Goal: Information Seeking & Learning: Learn about a topic

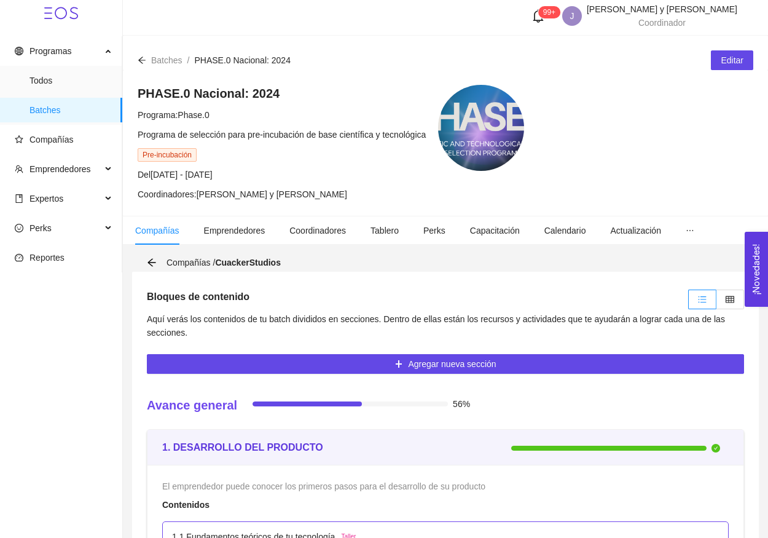
scroll to position [4, 0]
click at [60, 133] on span "Compañías" at bounding box center [64, 139] width 98 height 25
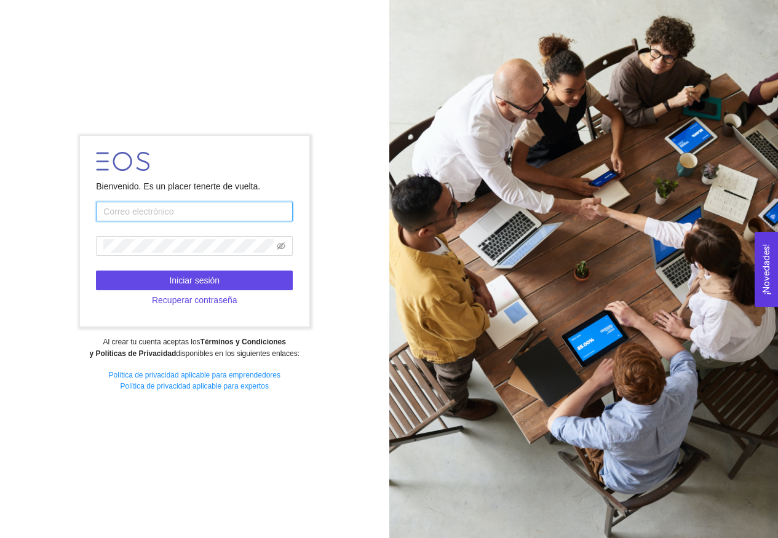
type input "[EMAIL_ADDRESS][DOMAIN_NAME]"
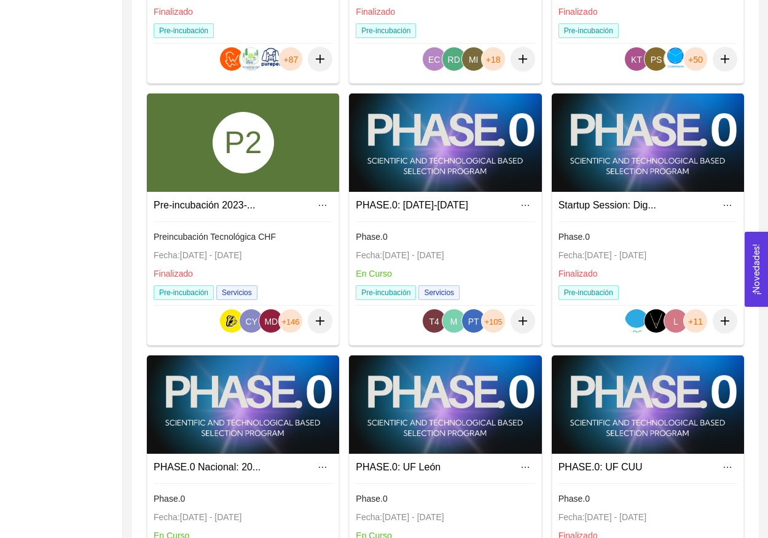
scroll to position [311, 0]
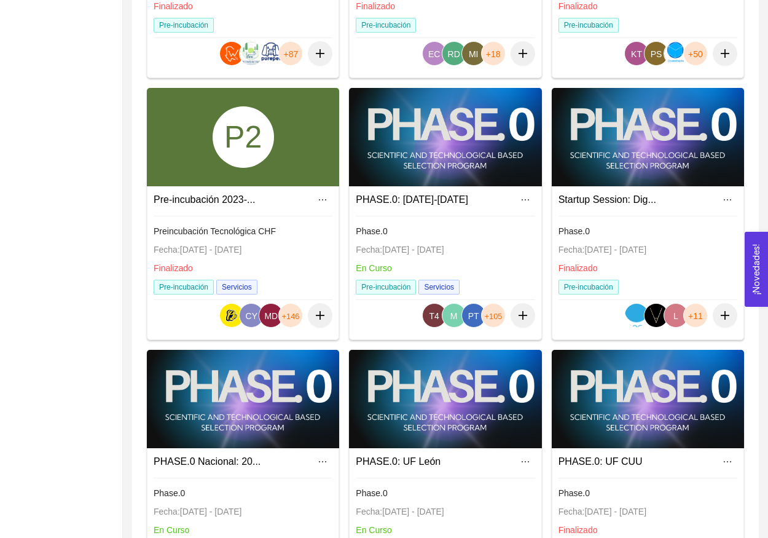
click at [298, 388] on div at bounding box center [243, 399] width 192 height 98
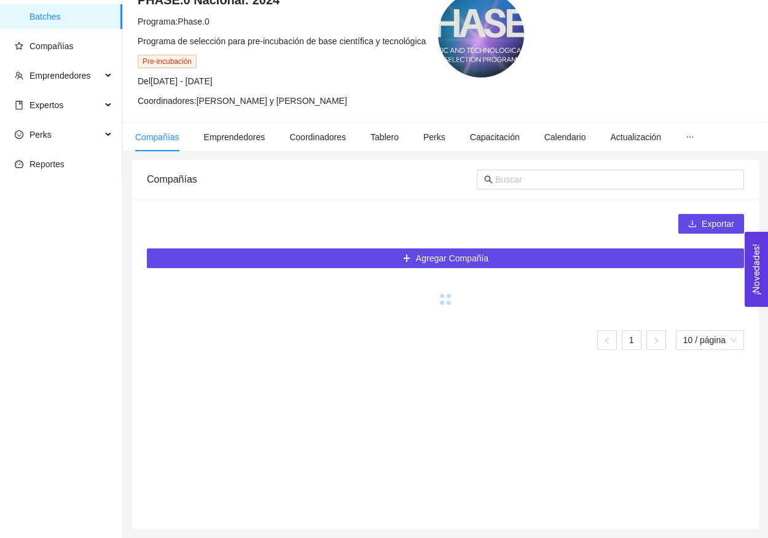
scroll to position [58, 0]
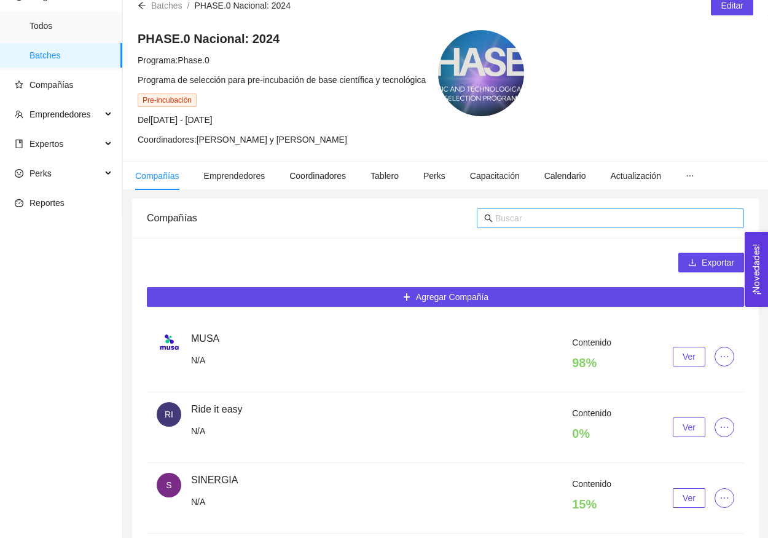
click at [531, 218] on input "text" at bounding box center [616, 218] width 242 height 14
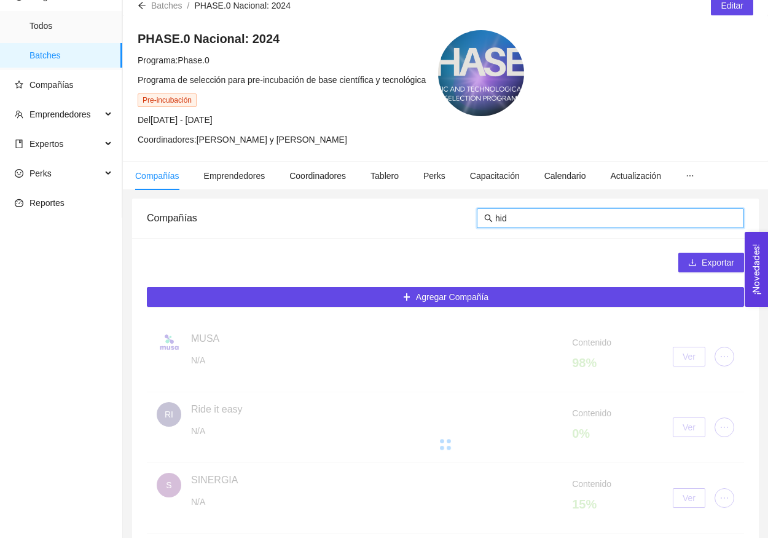
type input "hidr"
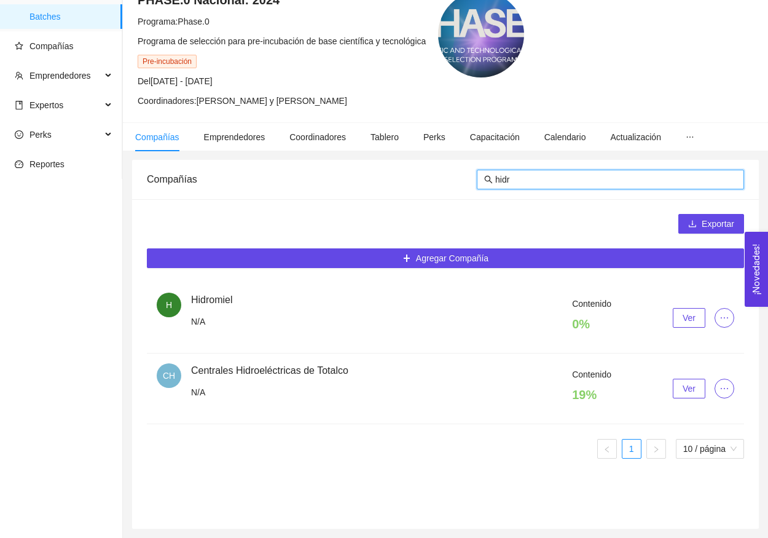
scroll to position [97, 0]
click at [694, 397] on button "Ver" at bounding box center [689, 389] width 33 height 20
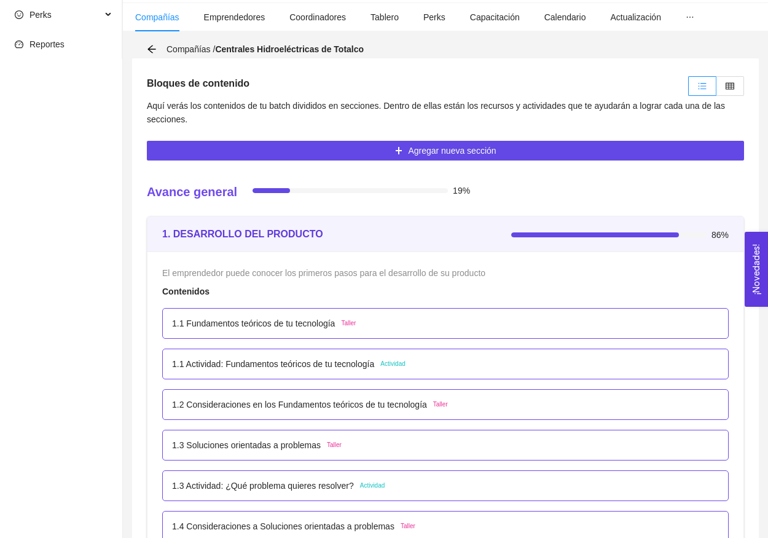
scroll to position [279, 0]
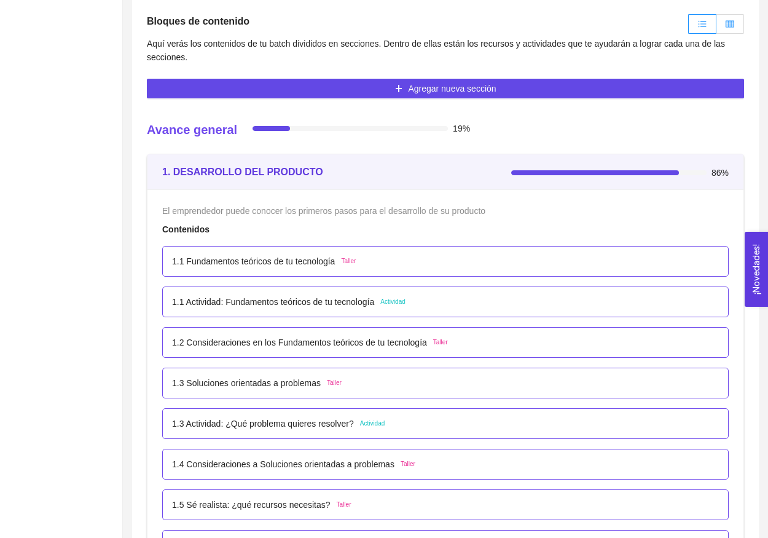
click at [737, 22] on label at bounding box center [731, 24] width 28 height 20
click at [717, 27] on input "radio" at bounding box center [717, 27] width 0 height 0
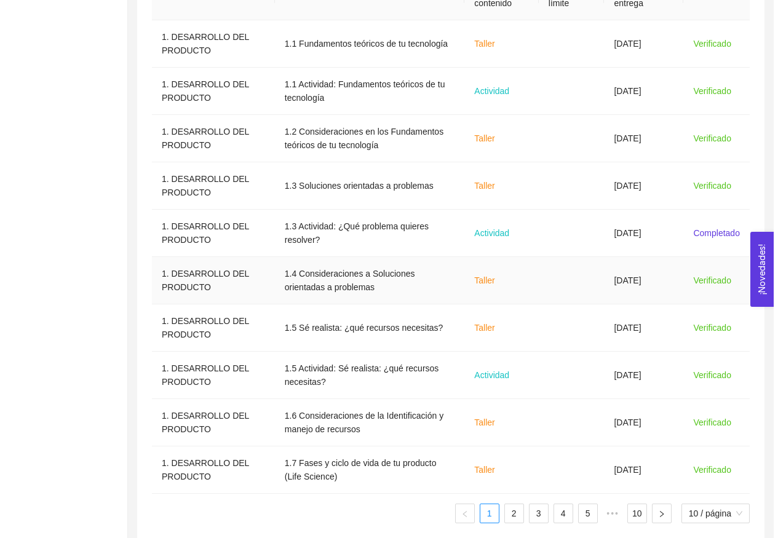
scroll to position [465, 0]
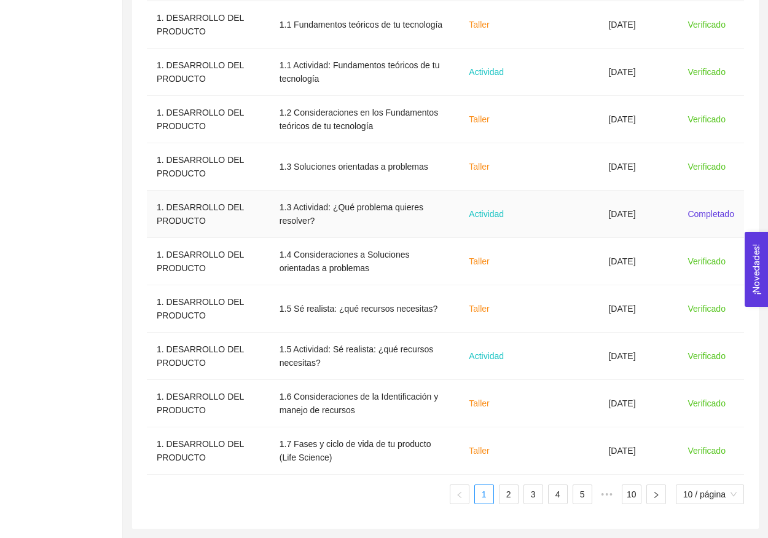
click at [660, 217] on td "08/07/2025" at bounding box center [638, 214] width 79 height 47
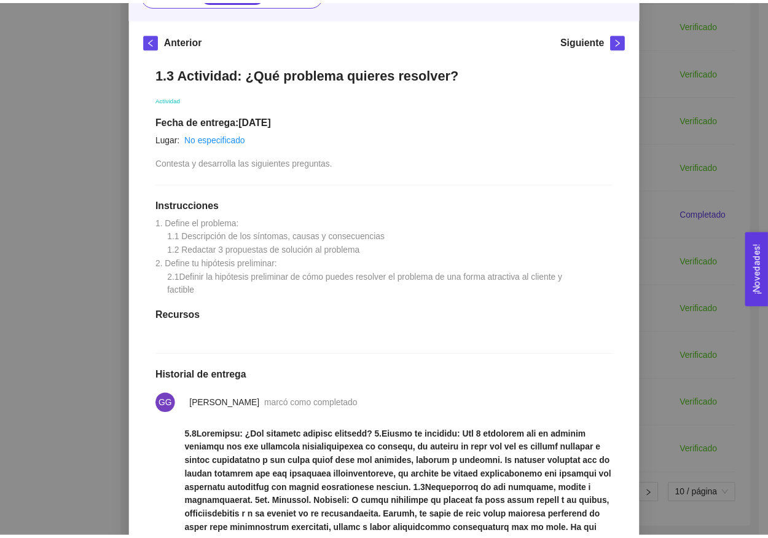
scroll to position [36, 0]
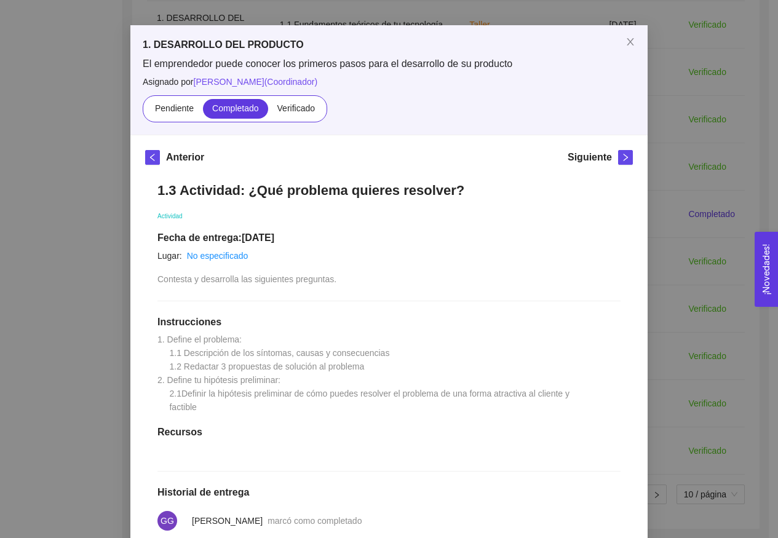
click at [685, 83] on div "1. DESARROLLO DEL PRODUCTO El emprendedor puede conocer los primeros pasos para…" at bounding box center [389, 269] width 778 height 538
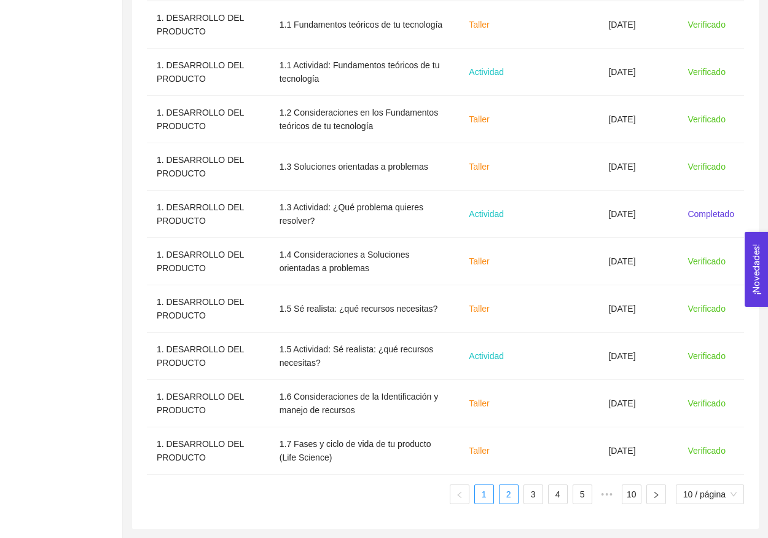
scroll to position [465, 0]
click at [503, 494] on link "2" at bounding box center [509, 494] width 18 height 18
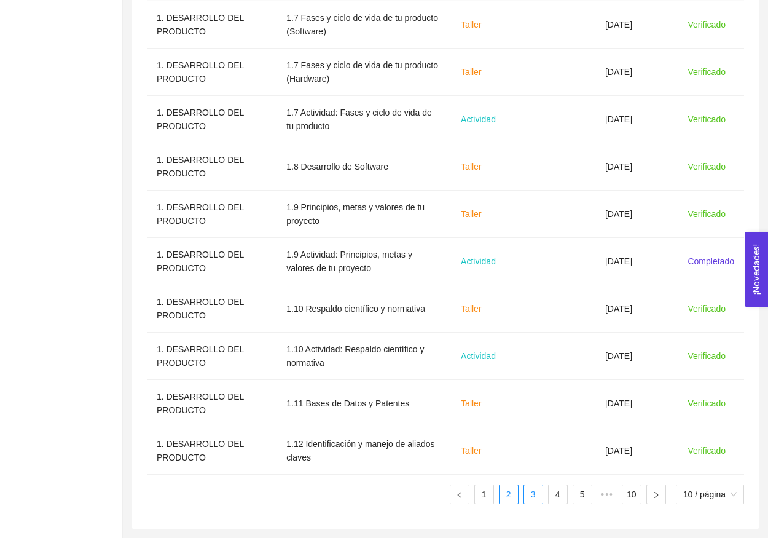
click at [534, 498] on link "3" at bounding box center [533, 494] width 18 height 18
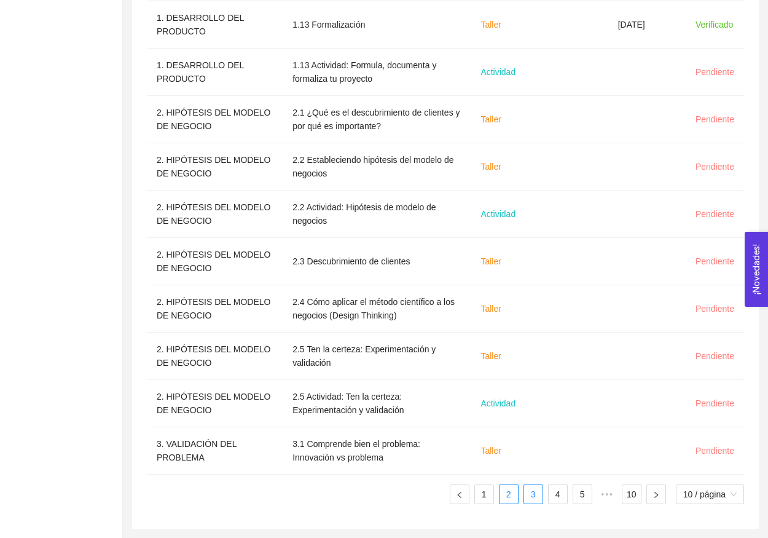
click at [500, 499] on link "2" at bounding box center [509, 494] width 18 height 18
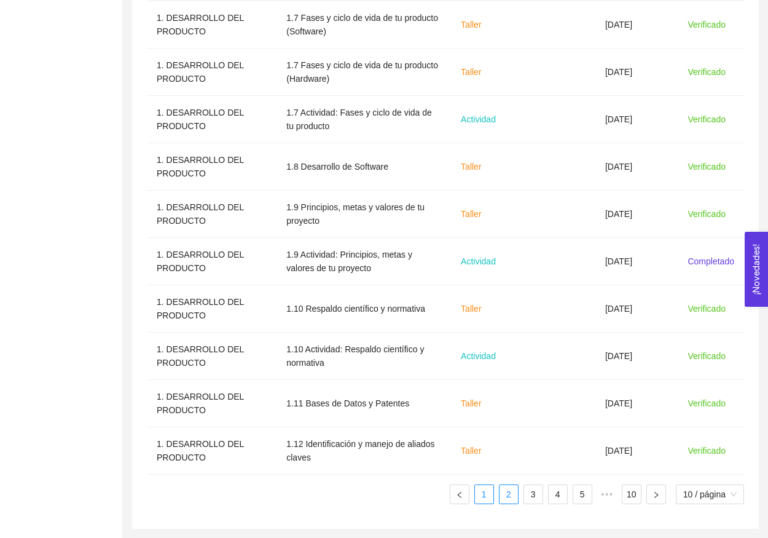
click at [492, 497] on li "1" at bounding box center [485, 494] width 20 height 20
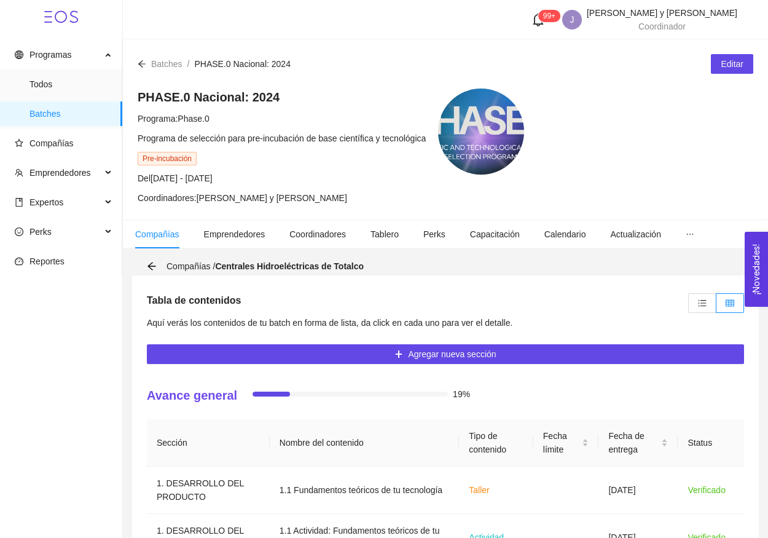
scroll to position [0, 0]
drag, startPoint x: 218, startPoint y: 266, endPoint x: 454, endPoint y: 266, distance: 236.1
click at [454, 266] on div "Compañías / Centrales Hidroeléctricas de Totalco" at bounding box center [446, 266] width 598 height 18
copy span "Compañías / Centrales Hidroeléctricas de Totalco"
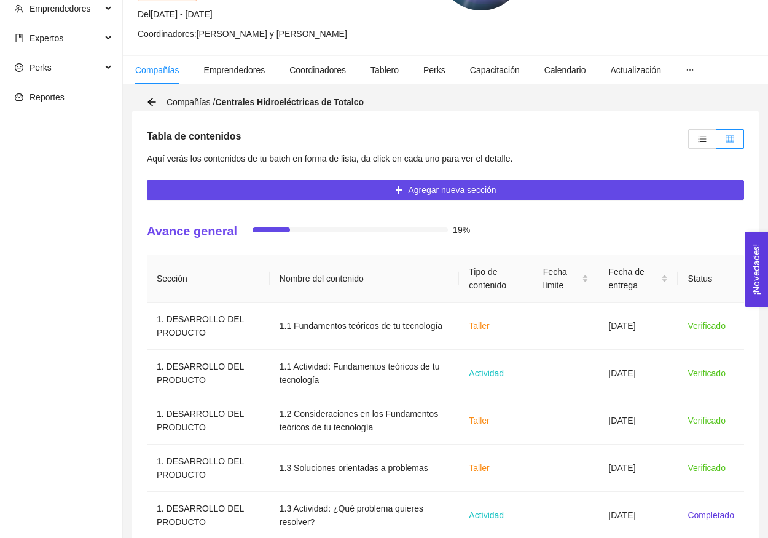
scroll to position [168, 0]
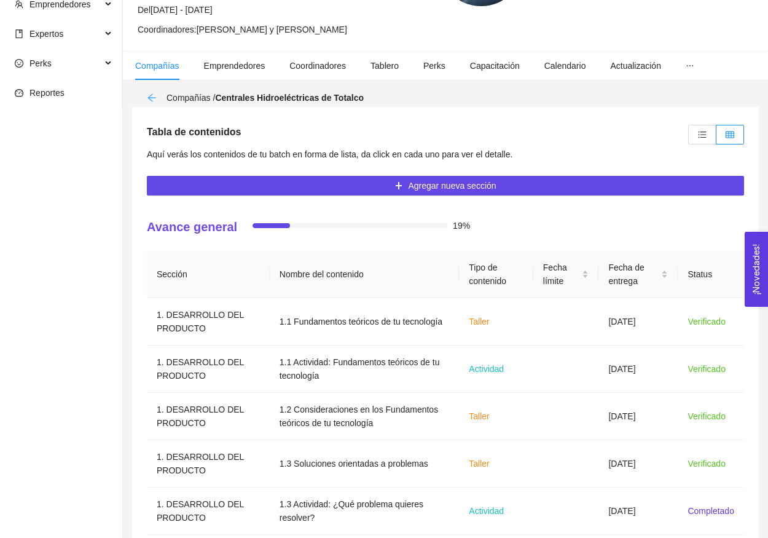
click at [156, 98] on icon "arrow-left" at bounding box center [152, 98] width 10 height 10
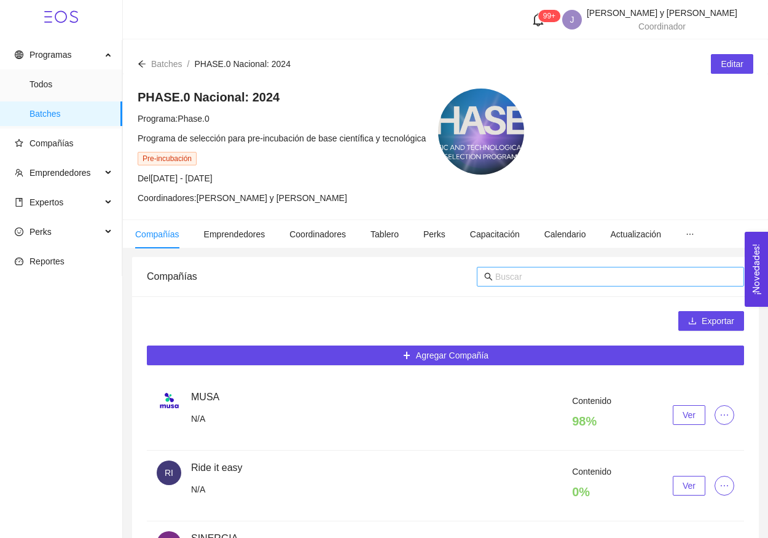
click at [502, 282] on input "text" at bounding box center [616, 277] width 242 height 14
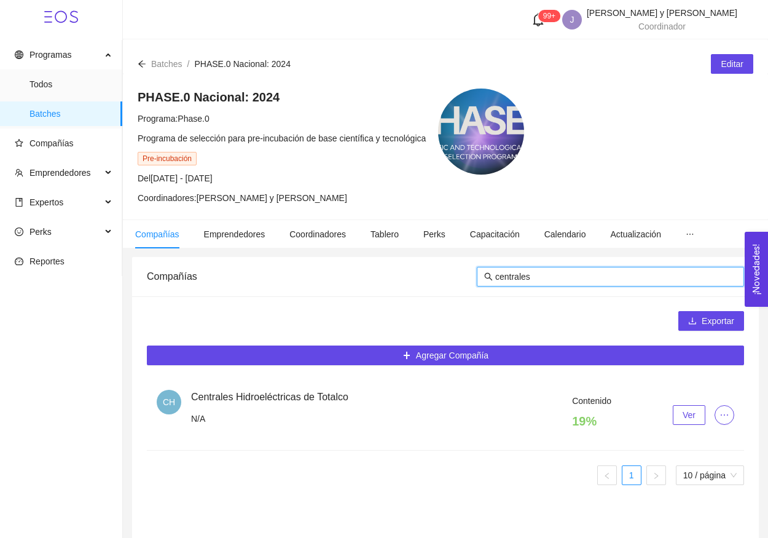
type input "centrales"
click at [687, 405] on div "Contenido 19 % Ver" at bounding box center [462, 415] width 543 height 42
click at [685, 417] on span "Ver" at bounding box center [689, 415] width 13 height 14
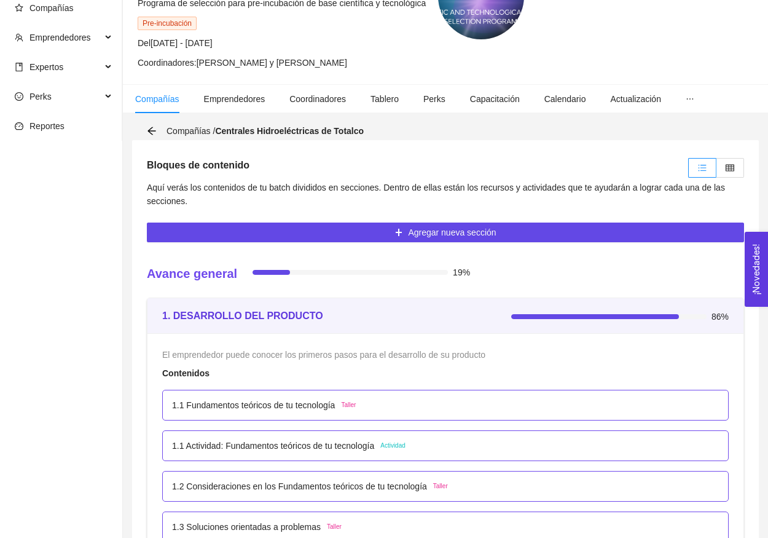
scroll to position [101, 0]
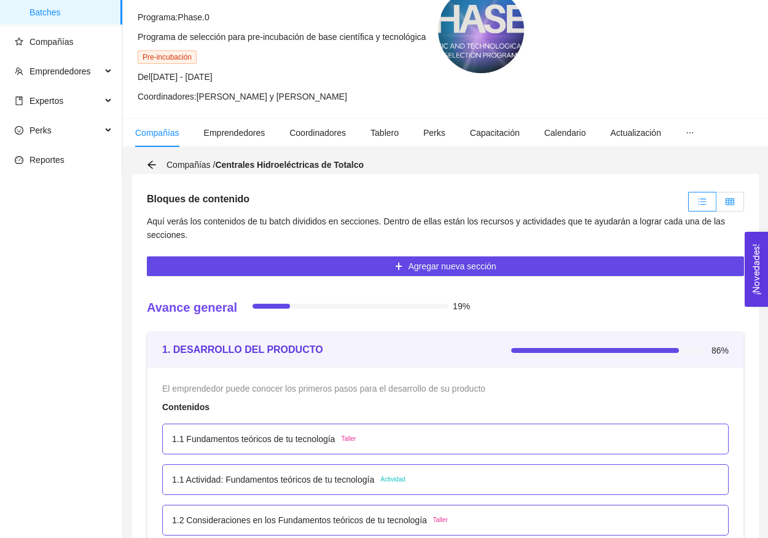
click at [723, 207] on label at bounding box center [731, 202] width 28 height 20
click at [717, 205] on input "radio" at bounding box center [717, 205] width 0 height 0
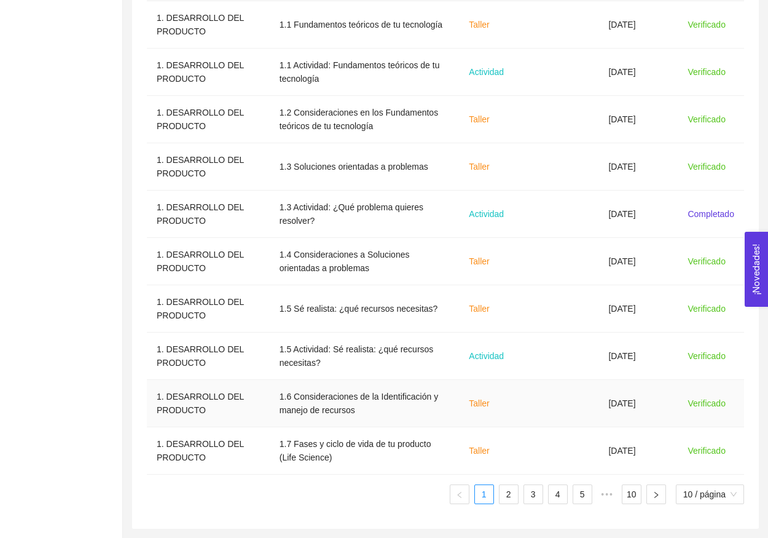
scroll to position [465, 0]
click at [501, 501] on link "2" at bounding box center [509, 494] width 18 height 18
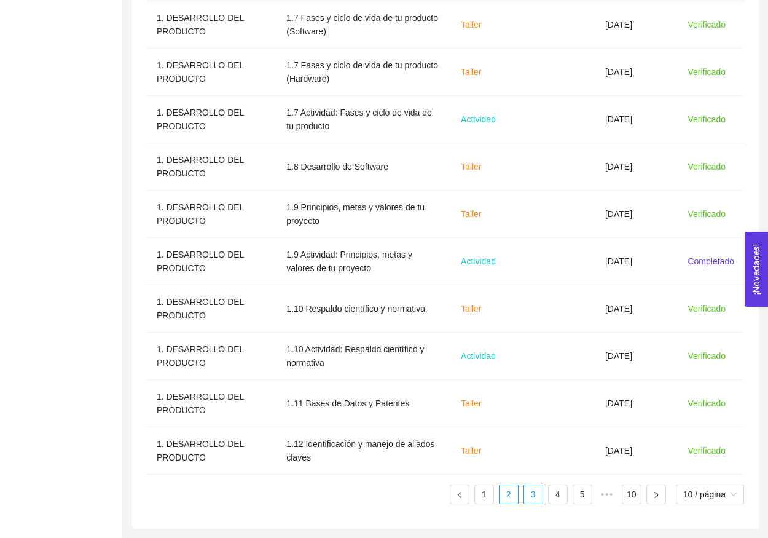
click at [535, 497] on link "3" at bounding box center [533, 494] width 18 height 18
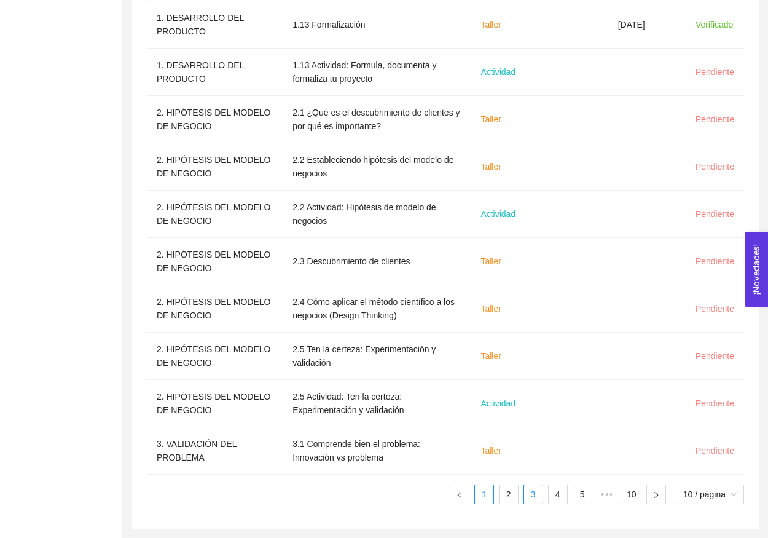
click at [490, 497] on link "1" at bounding box center [484, 494] width 18 height 18
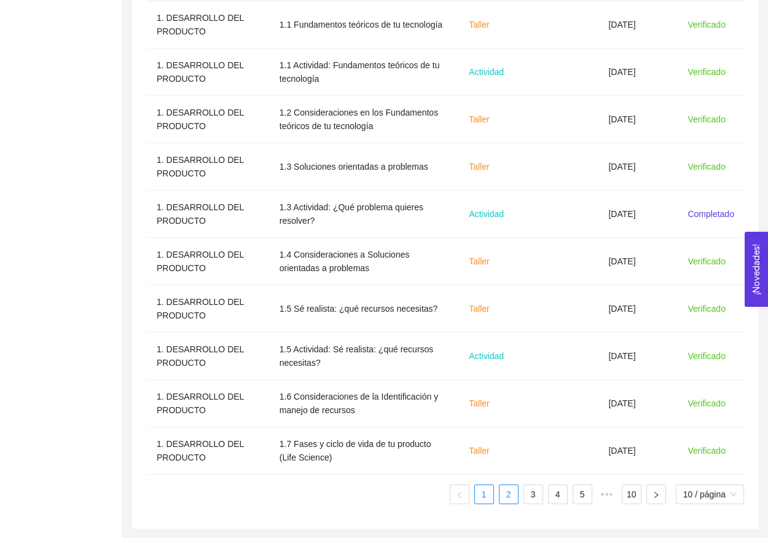
click at [504, 496] on link "2" at bounding box center [509, 494] width 18 height 18
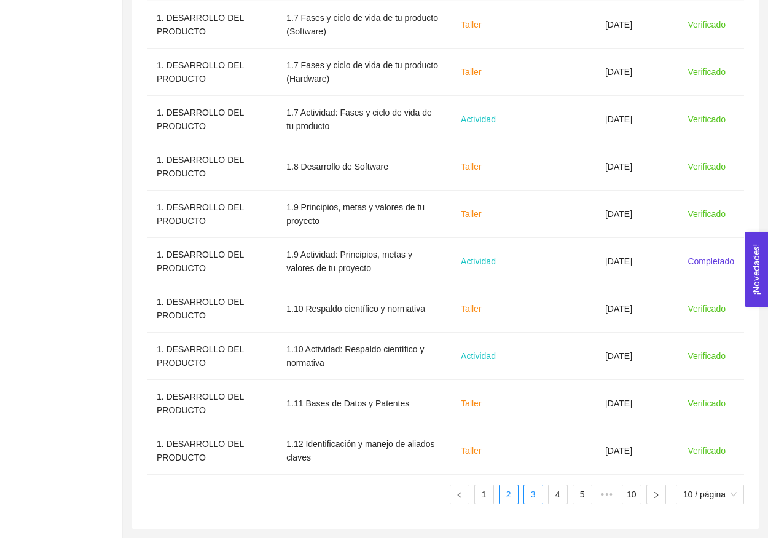
click at [532, 488] on link "3" at bounding box center [533, 494] width 18 height 18
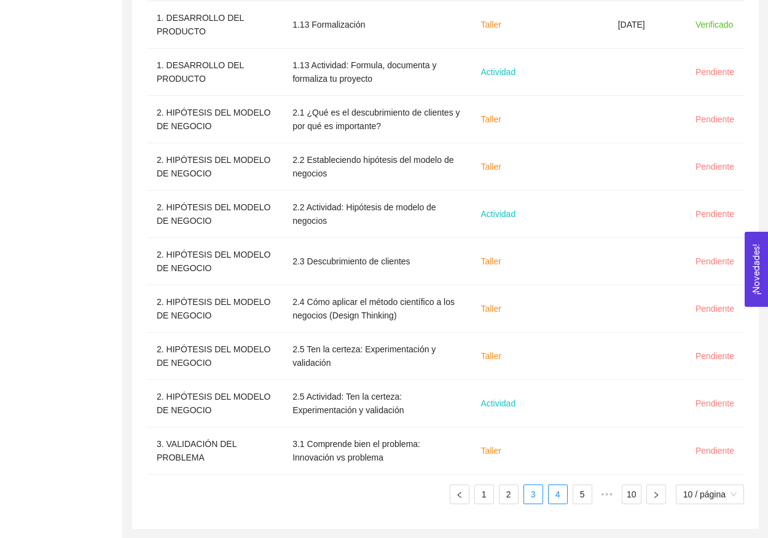
click at [553, 500] on link "4" at bounding box center [558, 494] width 18 height 18
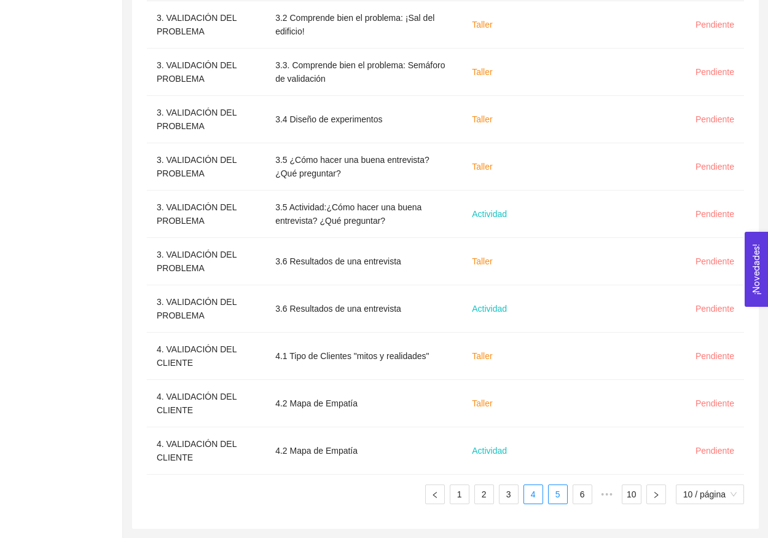
click at [556, 488] on link "5" at bounding box center [558, 494] width 18 height 18
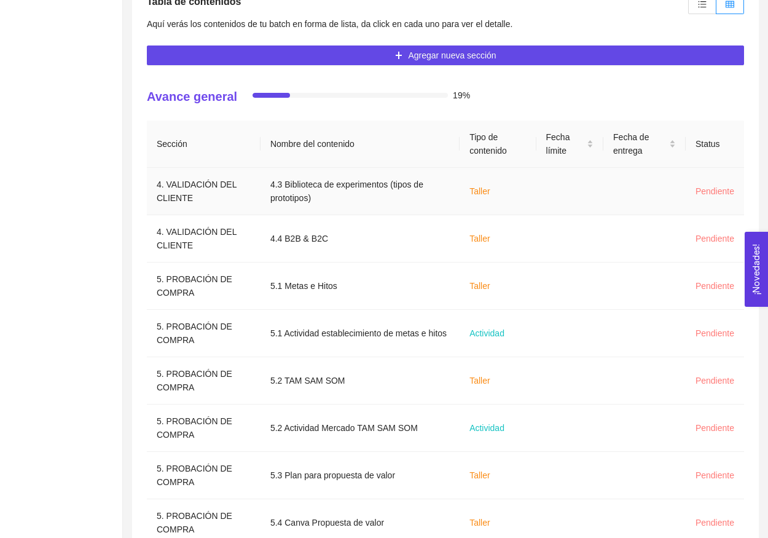
scroll to position [208, 0]
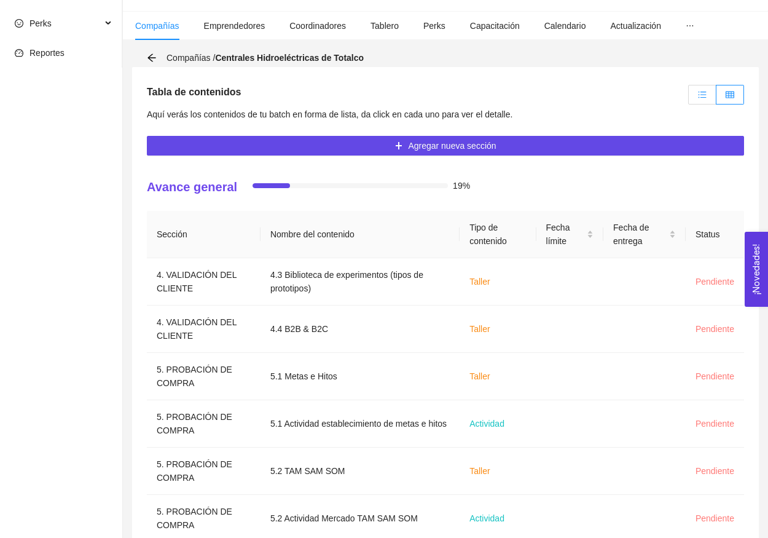
click at [705, 100] on label at bounding box center [703, 95] width 28 height 20
click at [689, 98] on input "radio" at bounding box center [689, 98] width 0 height 0
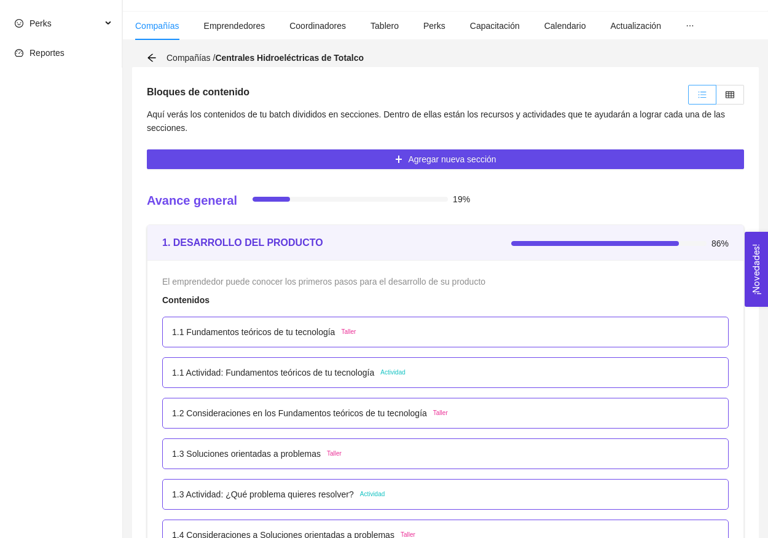
click at [716, 100] on span at bounding box center [702, 94] width 27 height 18
click at [689, 98] on input "radio" at bounding box center [689, 98] width 0 height 0
click at [725, 100] on label at bounding box center [731, 95] width 28 height 20
click at [717, 98] on input "radio" at bounding box center [717, 98] width 0 height 0
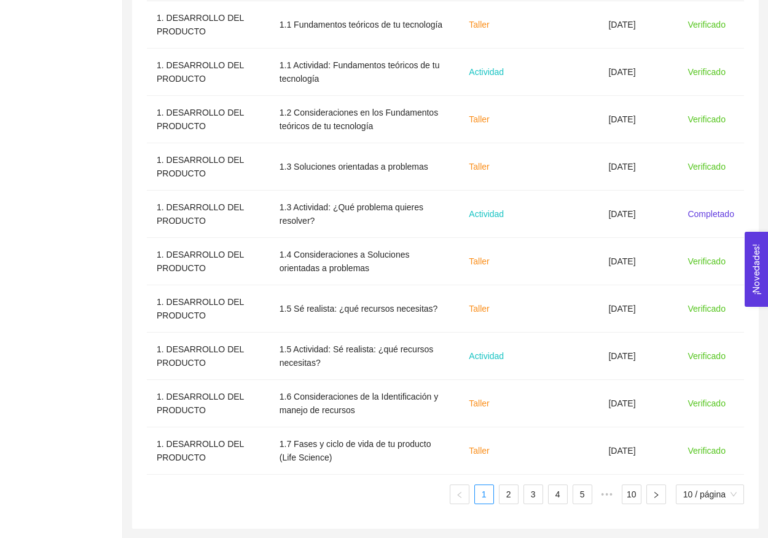
scroll to position [465, 0]
click at [507, 494] on link "2" at bounding box center [509, 494] width 18 height 18
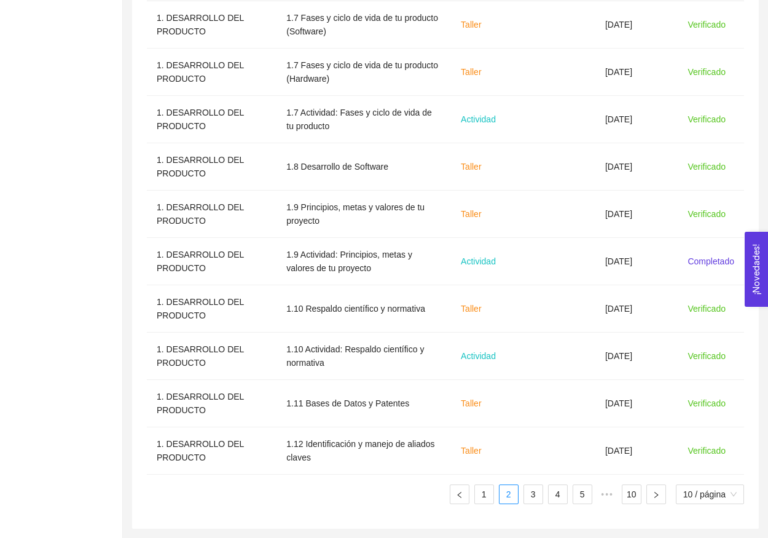
click at [527, 505] on div "Sección Nombre del contenido Tipo de contenido Fecha límite Fecha de entrega St…" at bounding box center [446, 234] width 598 height 560
click at [531, 494] on link "3" at bounding box center [533, 494] width 18 height 18
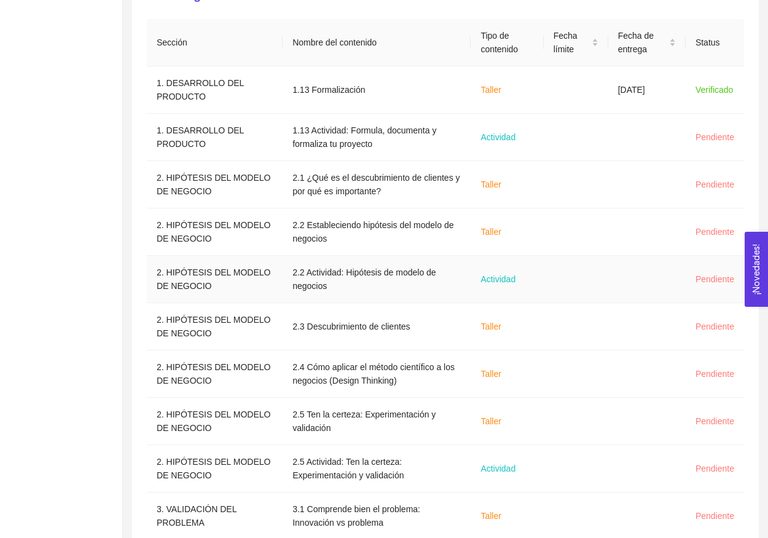
scroll to position [398, 0]
